Goal: Use online tool/utility

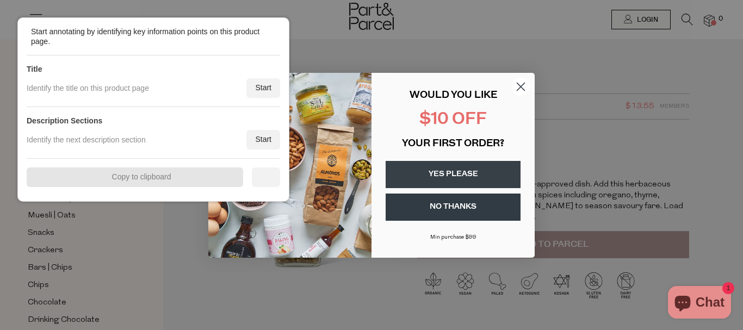
click at [634, 103] on div "Close dialog WOULD YOU LIKE $10 OFF YOUR FIRST ORDER? YES PLEASE NO THANKS [PER…" at bounding box center [371, 165] width 743 height 330
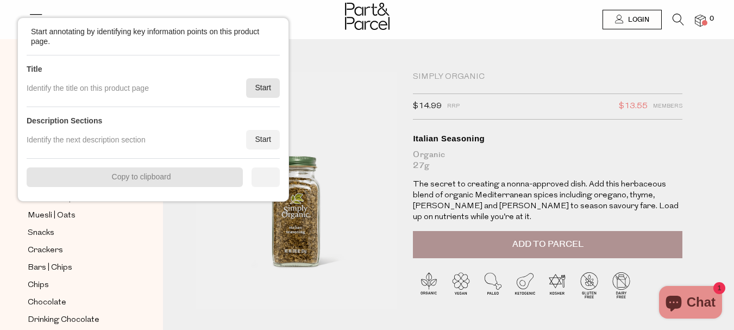
click at [261, 86] on div "Start" at bounding box center [263, 88] width 34 height 20
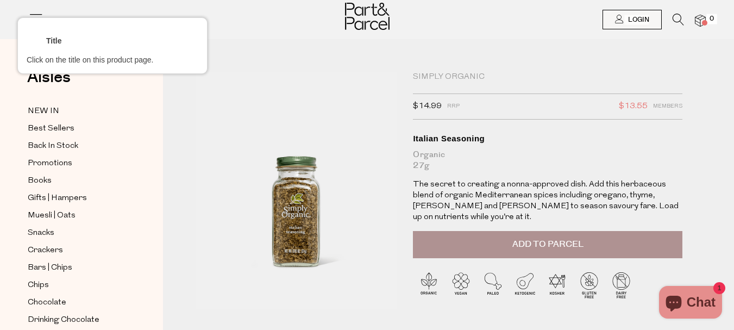
click at [460, 76] on div at bounding box center [548, 77] width 272 height 13
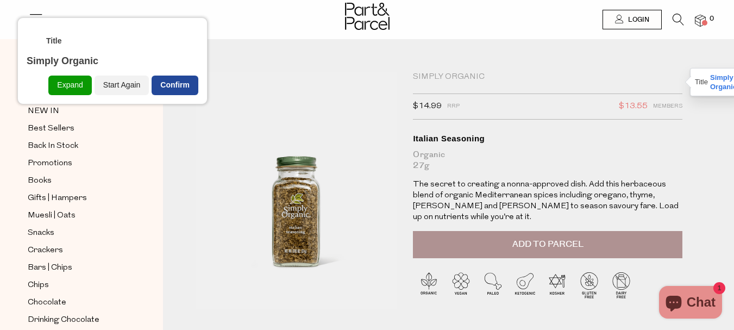
click at [188, 83] on div "Confirm" at bounding box center [175, 86] width 47 height 20
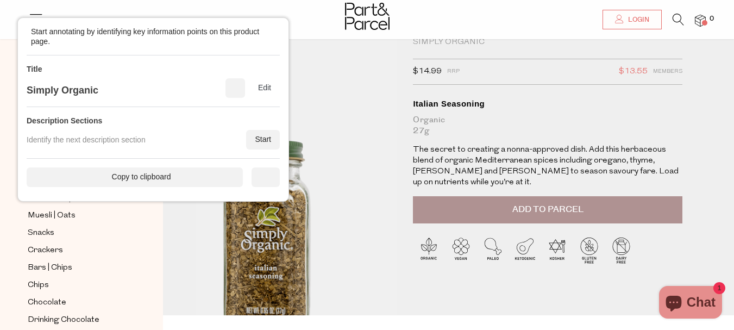
scroll to position [54, 0]
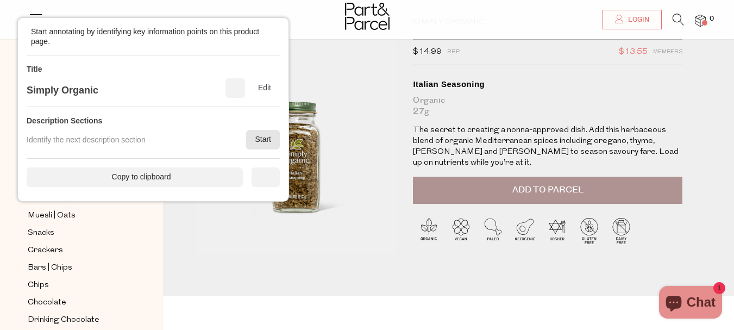
click at [272, 136] on div "Start" at bounding box center [263, 140] width 34 height 20
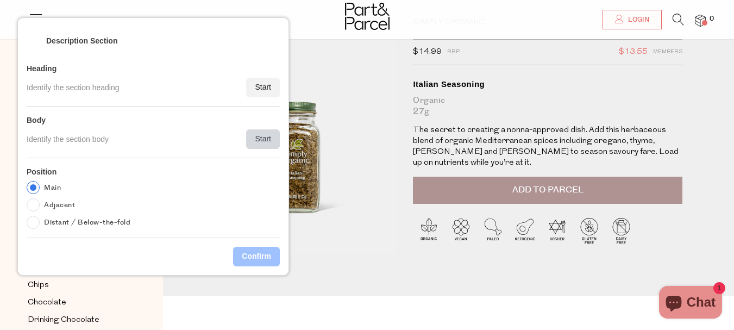
click at [272, 136] on div "Start" at bounding box center [263, 139] width 34 height 20
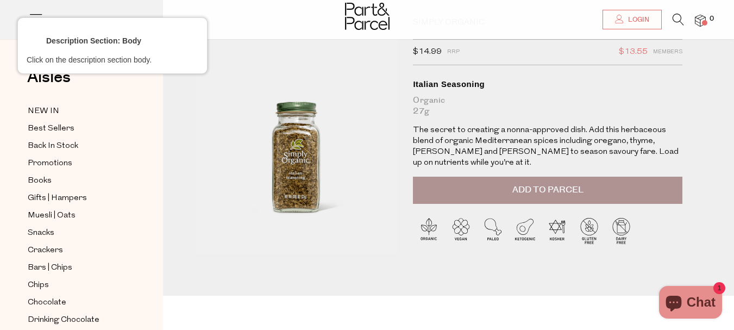
click at [458, 141] on div at bounding box center [548, 141] width 272 height 35
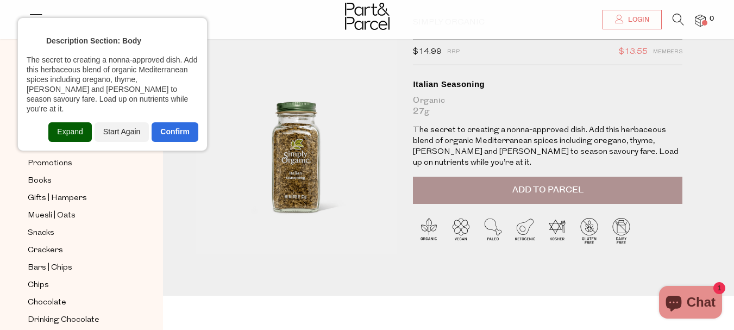
click at [69, 126] on div "Expand" at bounding box center [69, 132] width 43 height 20
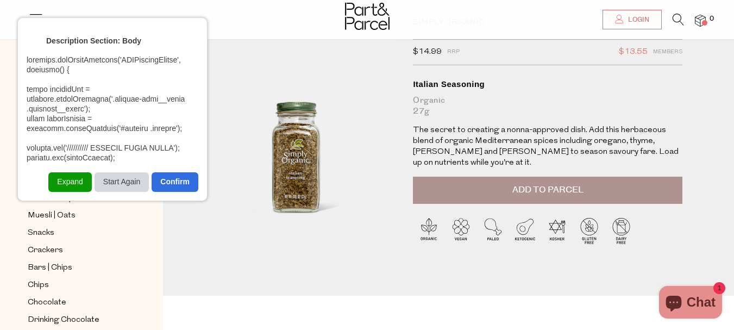
click at [114, 176] on div "Start Again" at bounding box center [122, 182] width 55 height 20
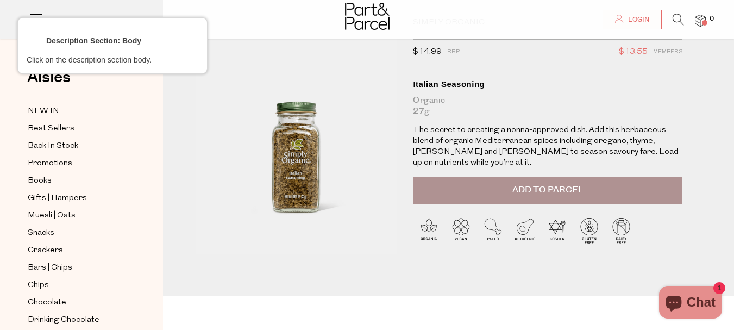
click at [483, 113] on div at bounding box center [548, 106] width 272 height 24
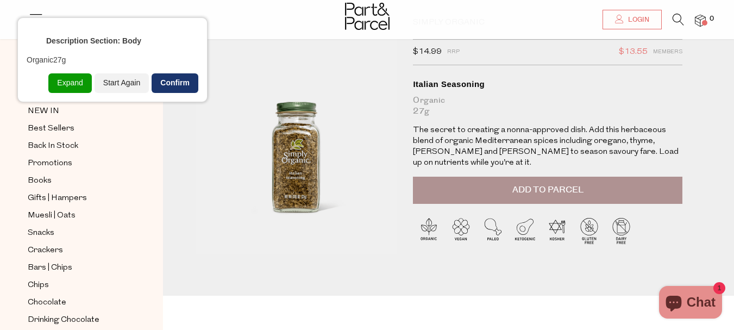
click at [178, 83] on div "Confirm" at bounding box center [175, 83] width 47 height 20
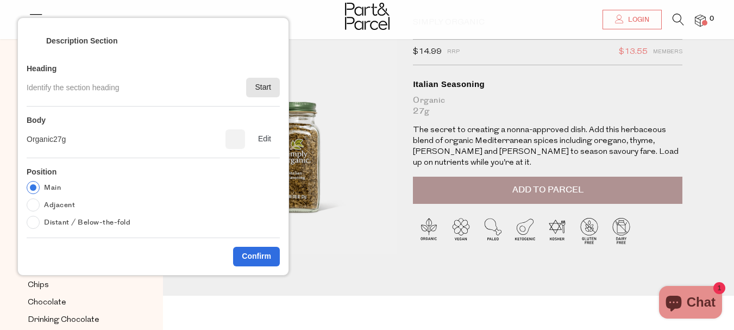
click at [263, 87] on div "Start" at bounding box center [263, 88] width 34 height 20
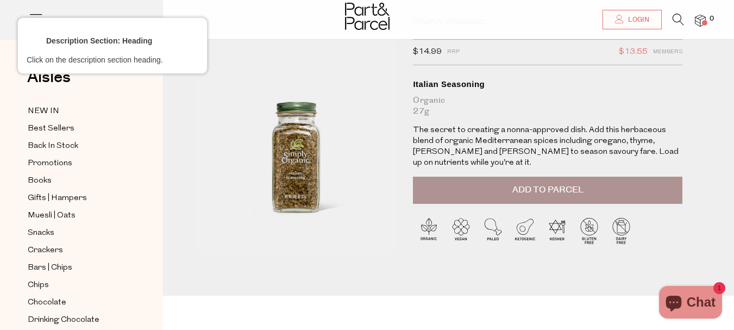
click at [456, 83] on div at bounding box center [548, 84] width 272 height 13
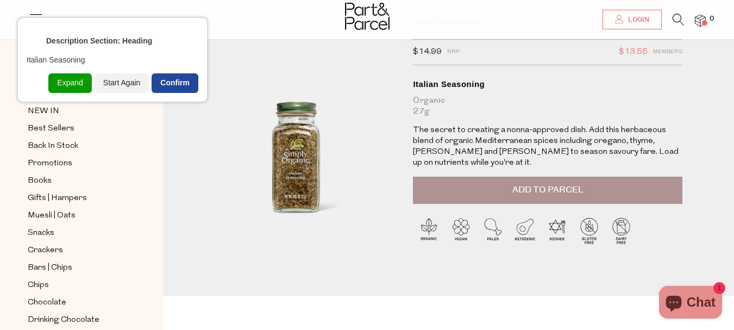
click at [175, 77] on div "Confirm" at bounding box center [175, 83] width 47 height 20
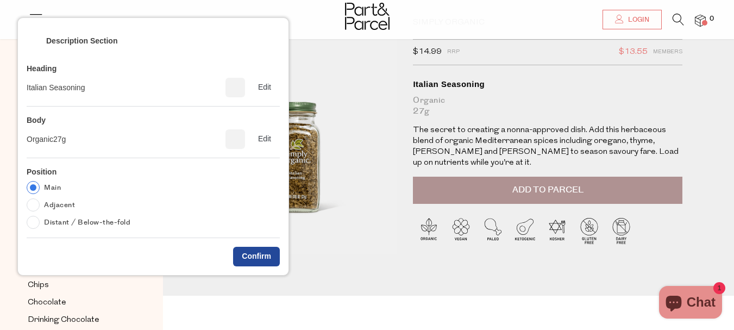
click at [247, 251] on div "Confirm" at bounding box center [256, 257] width 47 height 20
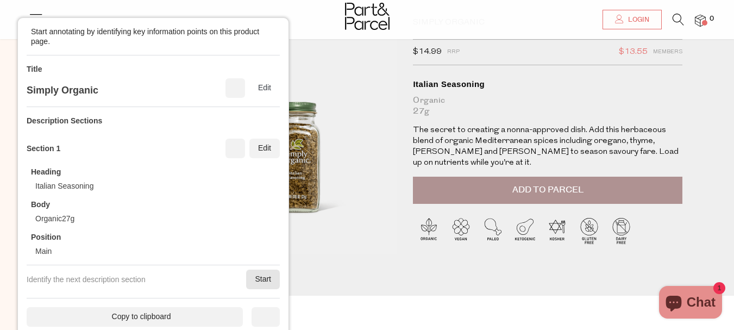
click at [267, 276] on div "Start" at bounding box center [263, 280] width 34 height 20
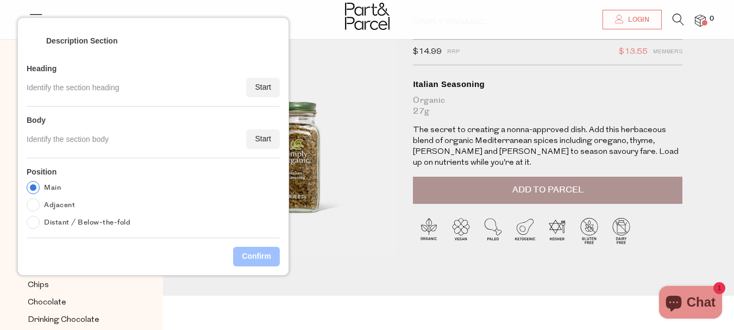
drag, startPoint x: 273, startPoint y: 125, endPoint x: 266, endPoint y: 142, distance: 18.3
click at [273, 126] on div "Body Identify the section body Start" at bounding box center [153, 133] width 253 height 52
click at [266, 142] on div "Start" at bounding box center [263, 140] width 34 height 20
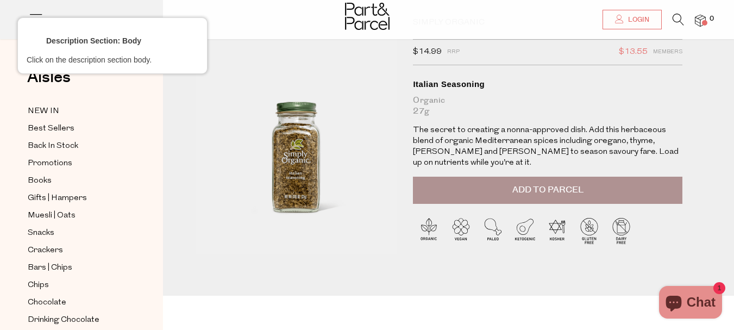
click at [503, 147] on div at bounding box center [548, 141] width 272 height 35
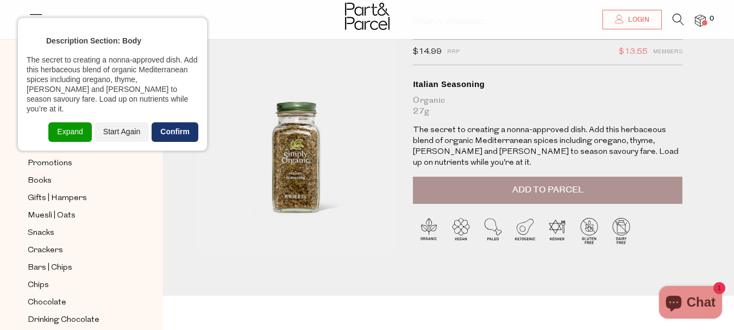
click at [179, 122] on div "Confirm" at bounding box center [175, 132] width 47 height 20
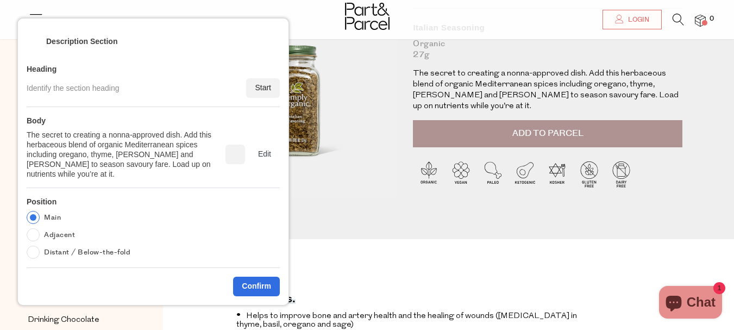
scroll to position [163, 0]
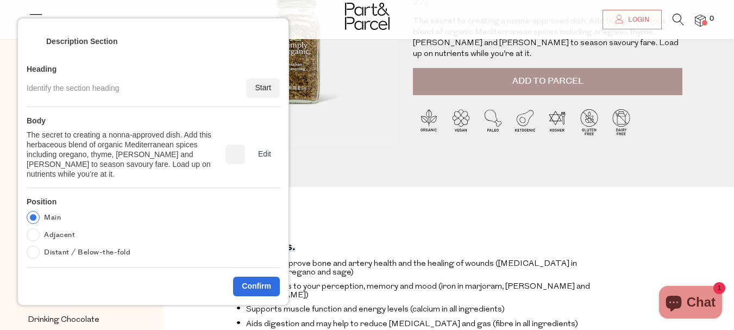
click at [60, 232] on div "Main Adjacent Distant / Below-the-fold" at bounding box center [81, 237] width 108 height 52
click at [64, 228] on label "Adjacent" at bounding box center [59, 234] width 31 height 13
click at [40, 228] on input "Adjacent" at bounding box center [33, 234] width 13 height 13
radio input "true"
drag, startPoint x: 257, startPoint y: 276, endPoint x: 540, endPoint y: 126, distance: 320.3
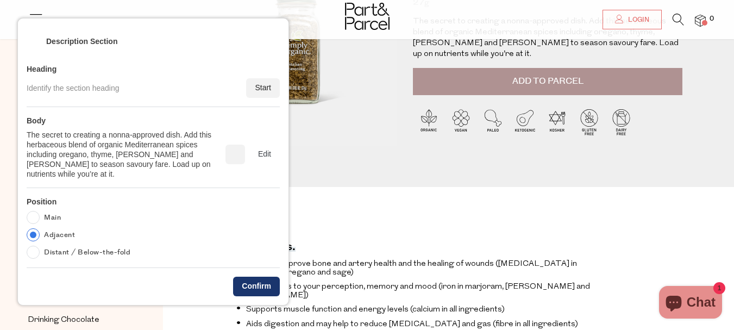
click at [261, 277] on div "Confirm" at bounding box center [256, 287] width 47 height 20
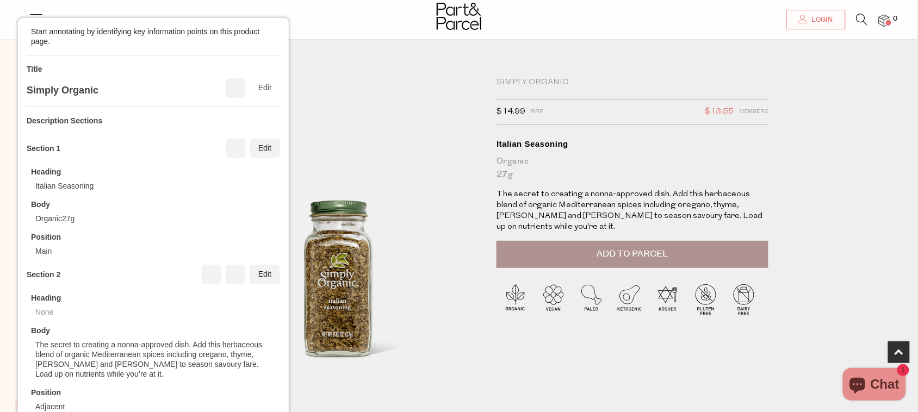
scroll to position [0, 0]
